Goal: Obtain resource: Obtain resource

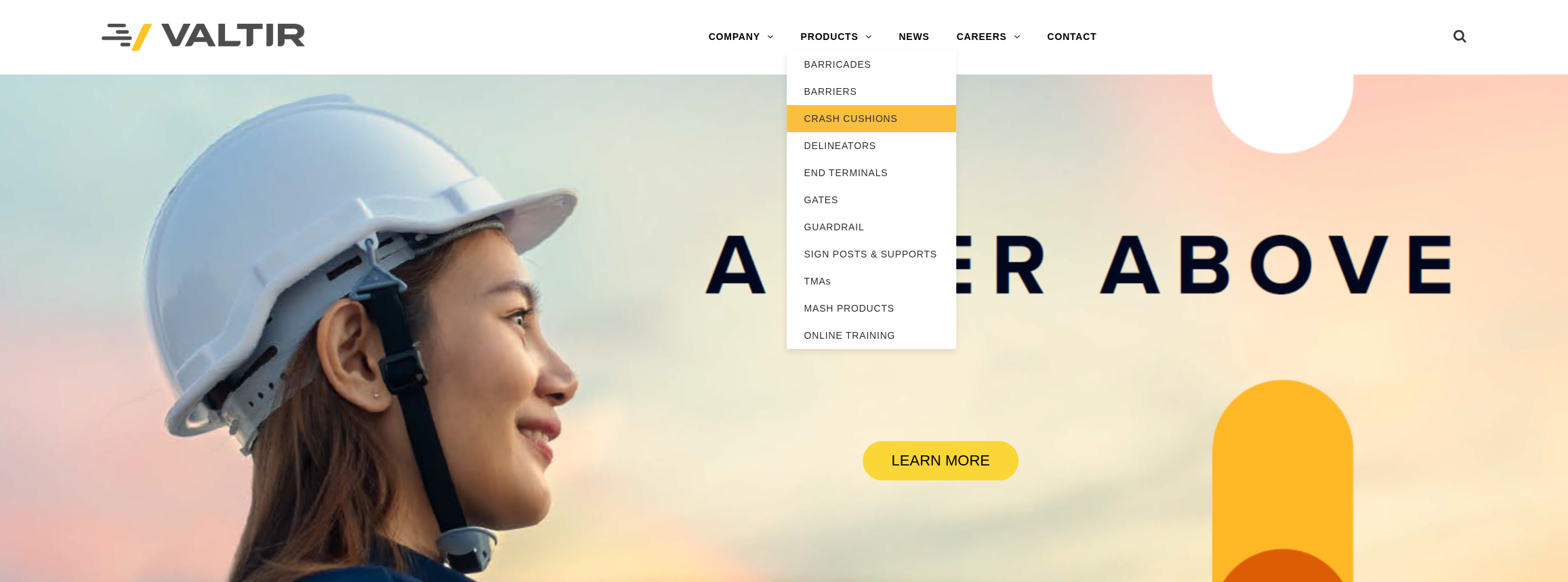
click at [842, 120] on link "CRASH CUSHIONS" at bounding box center [871, 119] width 169 height 27
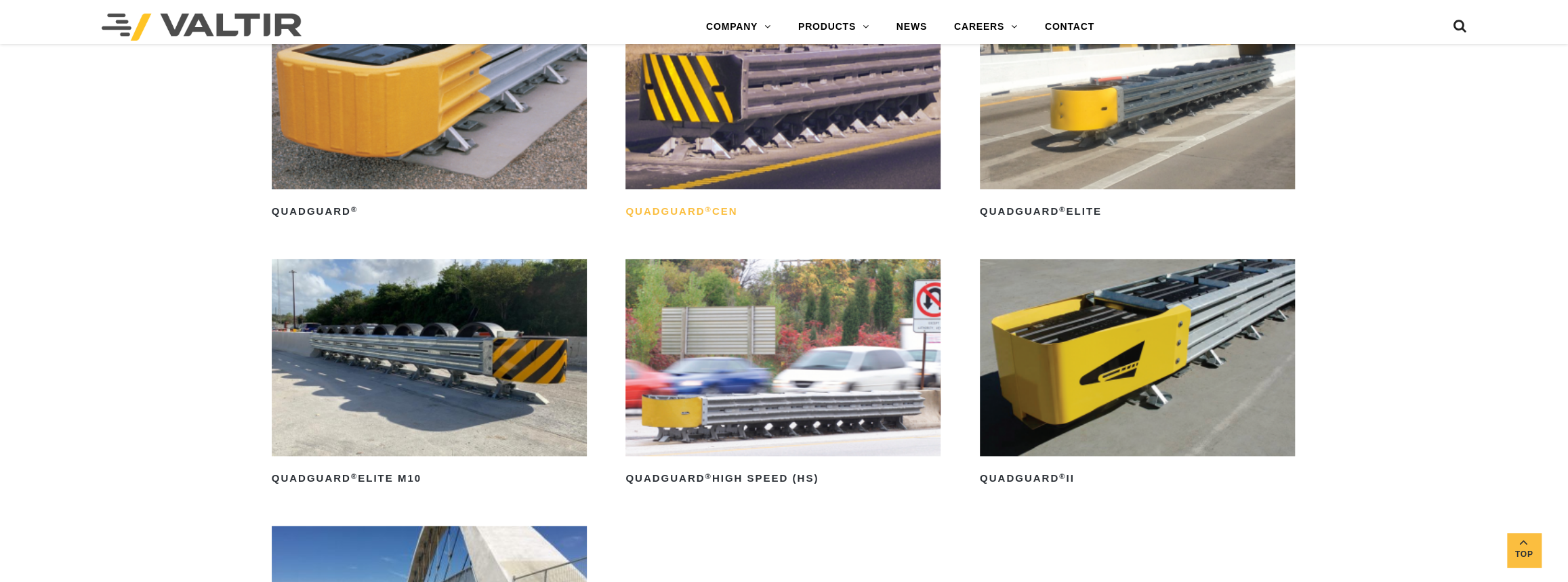
scroll to position [1170, 0]
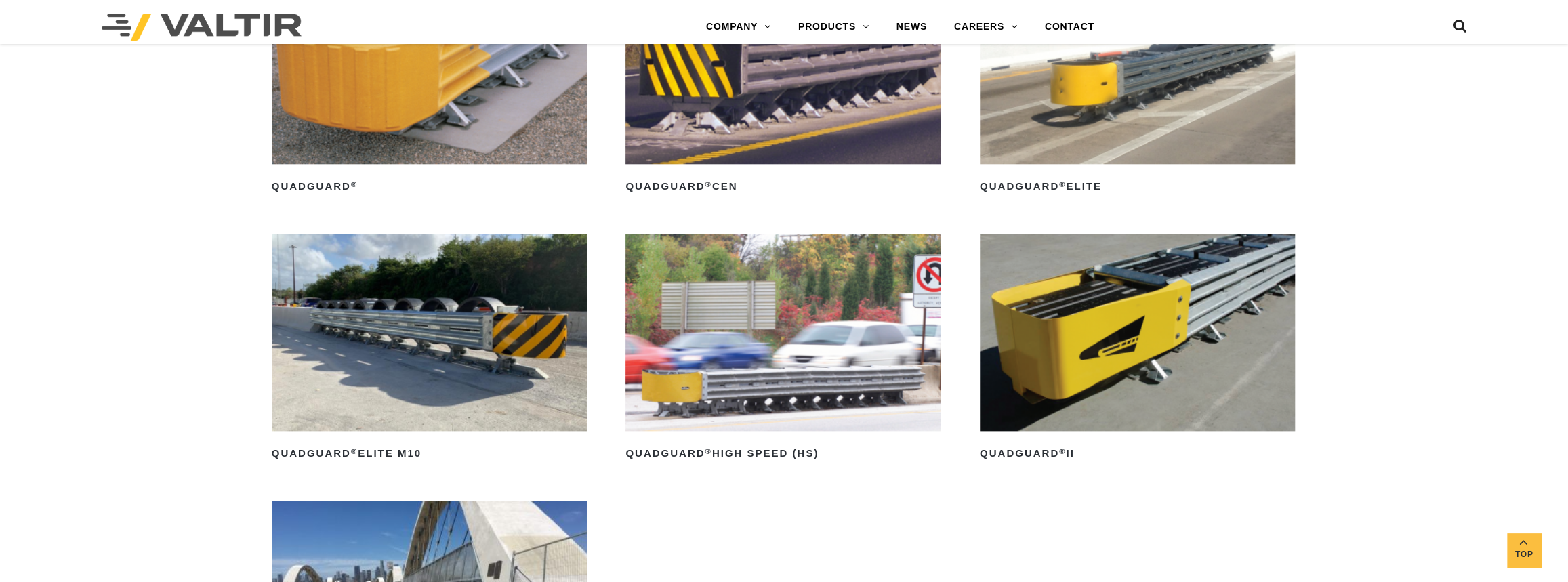
click at [1215, 313] on img at bounding box center [1137, 332] width 315 height 197
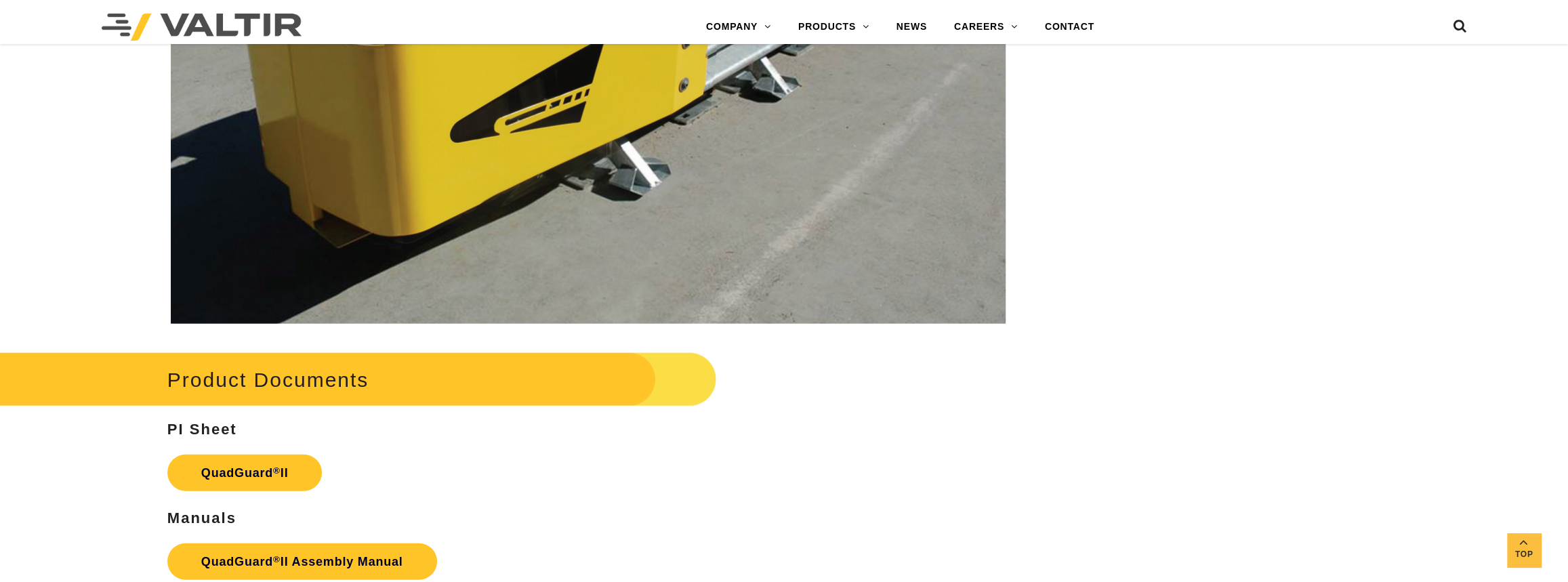
scroll to position [2771, 0]
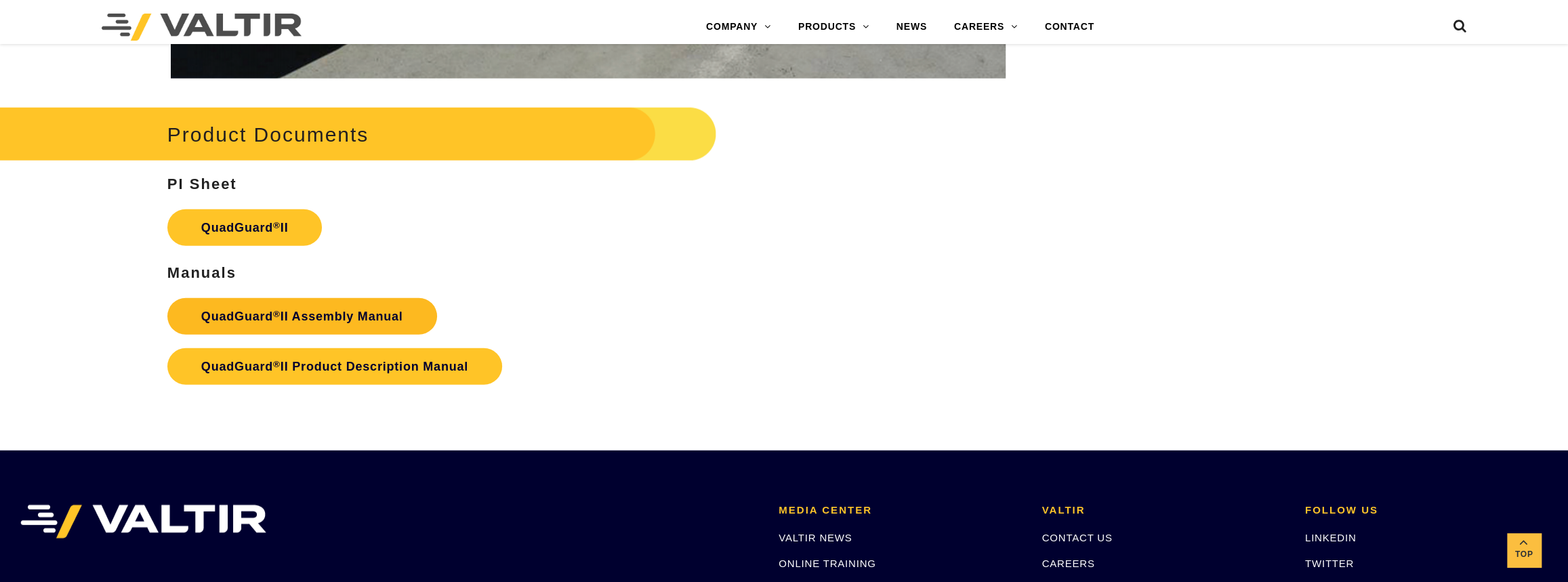
click at [282, 316] on strong "QuadGuard ® II Assembly Manual" at bounding box center [302, 316] width 202 height 14
